Goal: Task Accomplishment & Management: Manage account settings

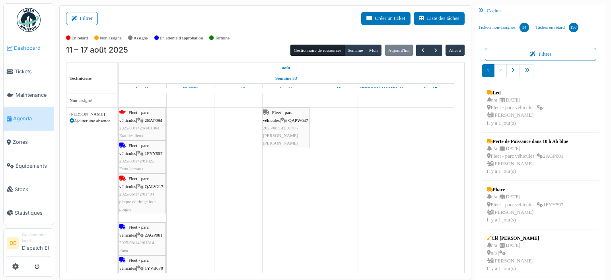
scroll to position [10, 0]
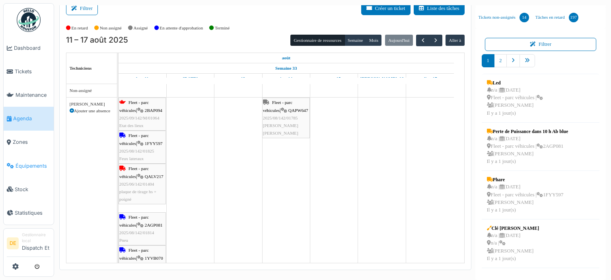
click at [24, 167] on span "Équipements" at bounding box center [33, 166] width 35 height 8
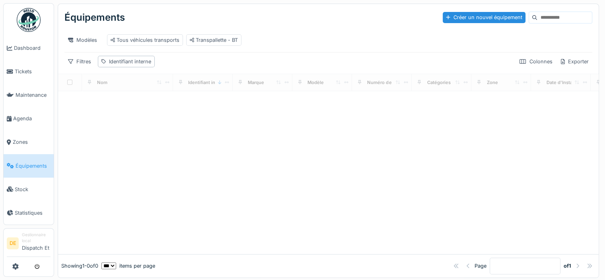
click at [537, 18] on input at bounding box center [564, 17] width 55 height 11
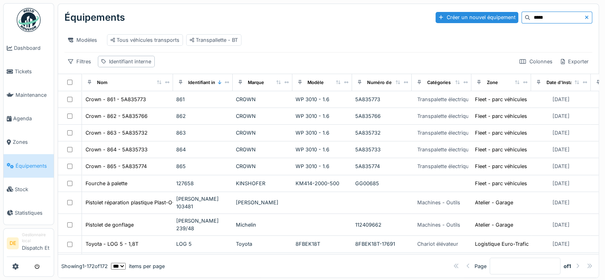
click at [530, 16] on input "*****" at bounding box center [557, 17] width 55 height 11
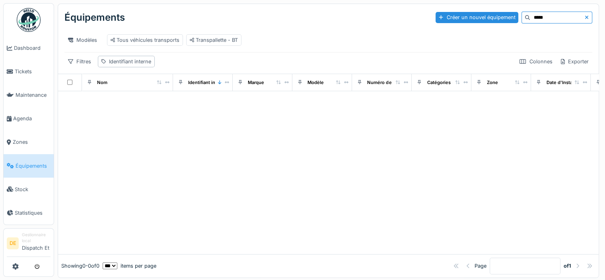
click at [530, 16] on input "*****" at bounding box center [557, 17] width 55 height 11
type input "****"
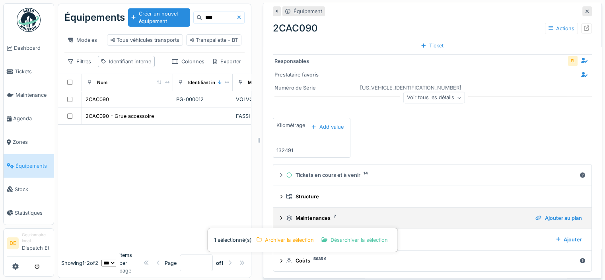
scroll to position [8, 0]
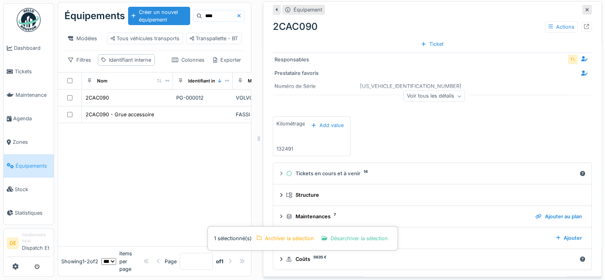
click at [194, 187] on div at bounding box center [154, 184] width 193 height 123
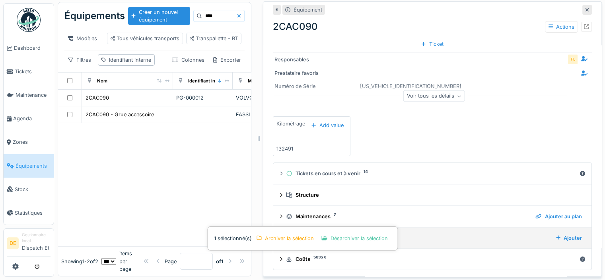
click at [454, 234] on div "Documents 10" at bounding box center [418, 238] width 264 height 8
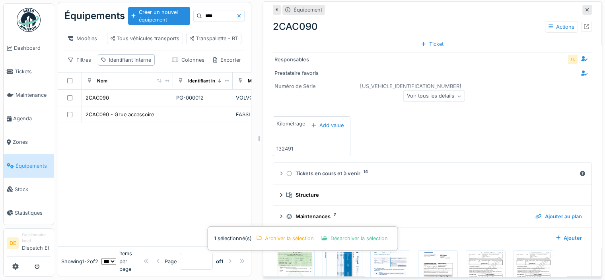
scroll to position [196, 0]
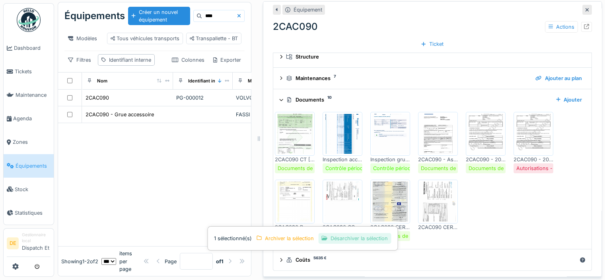
click at [357, 233] on div "Désarchiver la sélection" at bounding box center [355, 238] width 72 height 11
click at [436, 199] on img at bounding box center [438, 201] width 36 height 40
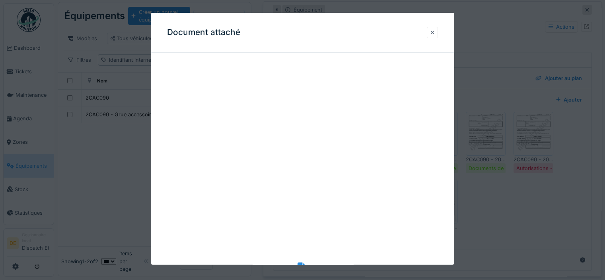
click at [433, 28] on div at bounding box center [432, 33] width 11 height 12
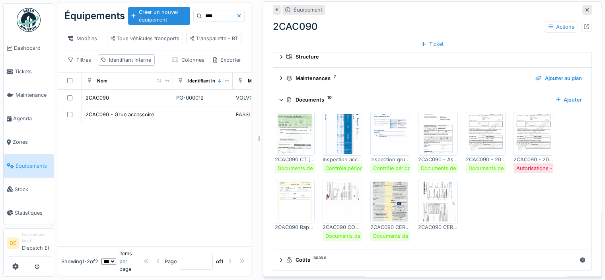
click at [491, 205] on div "2CAC090 CT 13-05-26.pdf Documents de bord Inspection accessoires grue 2CAC090.p…" at bounding box center [432, 177] width 315 height 136
click at [290, 130] on img at bounding box center [295, 134] width 36 height 40
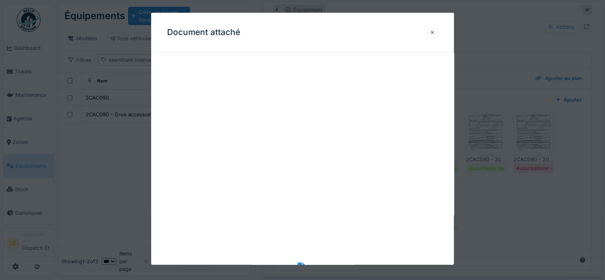
click at [432, 33] on div at bounding box center [432, 33] width 11 height 12
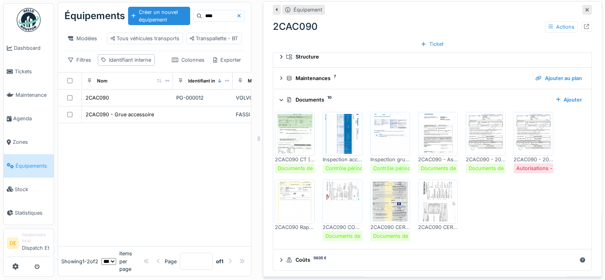
click at [527, 133] on img at bounding box center [534, 134] width 36 height 40
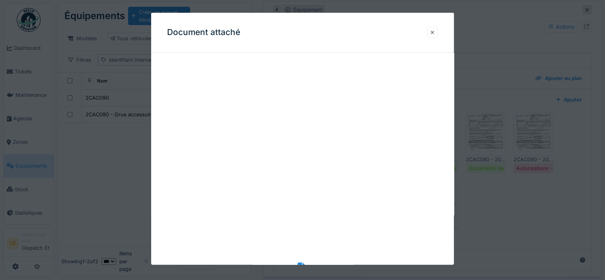
click at [435, 32] on div at bounding box center [433, 33] width 4 height 8
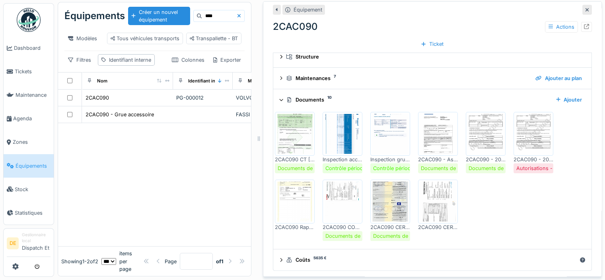
click at [468, 136] on img at bounding box center [486, 134] width 36 height 40
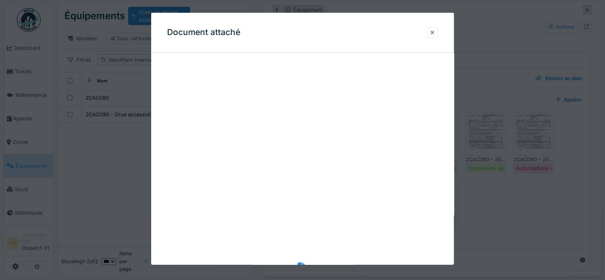
scroll to position [0, 0]
click at [438, 31] on div at bounding box center [432, 33] width 11 height 12
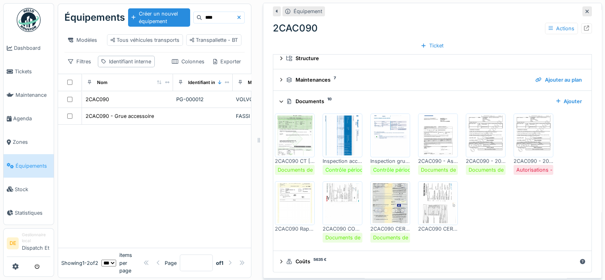
click at [511, 202] on div "2CAC090 CT 13-05-26.pdf Documents de bord Inspection accessoires grue 2CAC090.p…" at bounding box center [432, 178] width 315 height 136
